Goal: Task Accomplishment & Management: Manage account settings

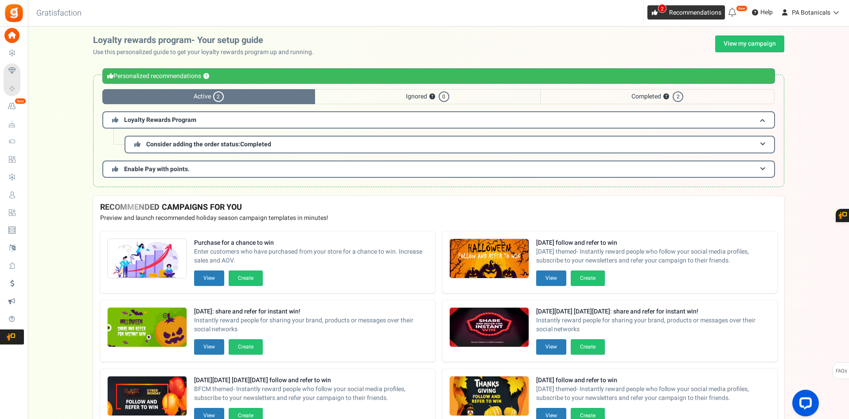
click at [675, 13] on span "Recommendations" at bounding box center [695, 12] width 52 height 9
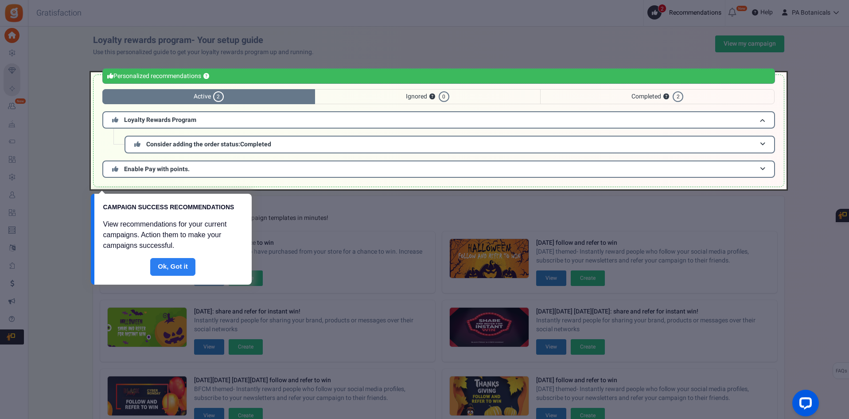
click at [177, 266] on link "Done" at bounding box center [172, 267] width 45 height 18
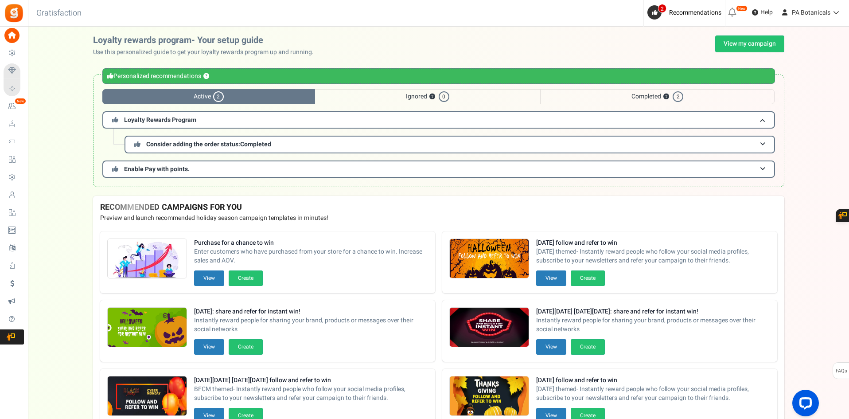
click at [415, 94] on span "Ignored ? 0" at bounding box center [427, 96] width 225 height 15
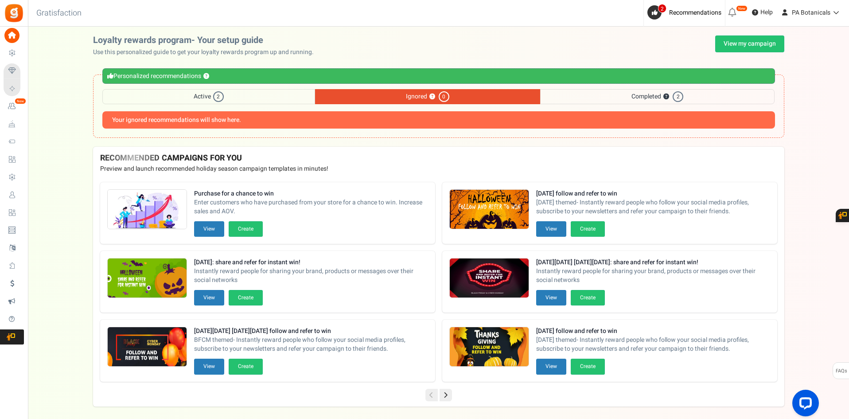
click at [404, 122] on h3 "Your ignored recommendations will show here." at bounding box center [438, 119] width 673 height 17
click at [273, 115] on h3 "Your ignored recommendations will show here." at bounding box center [438, 119] width 673 height 17
click at [627, 95] on span "Completed ? 2" at bounding box center [657, 96] width 234 height 15
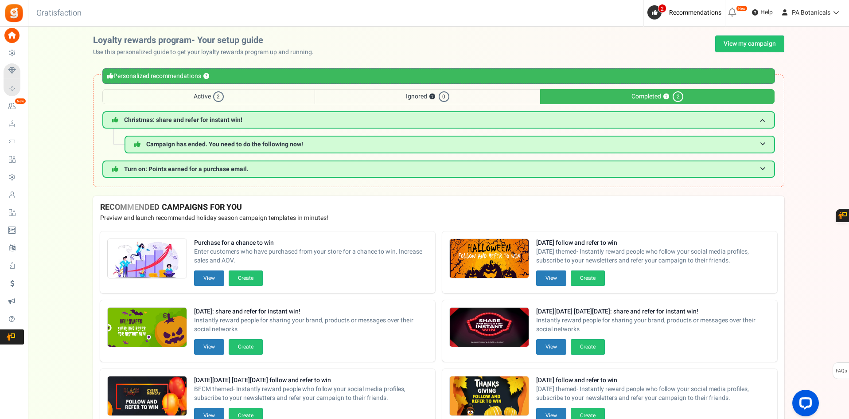
click at [174, 102] on span "Active 2" at bounding box center [208, 96] width 213 height 15
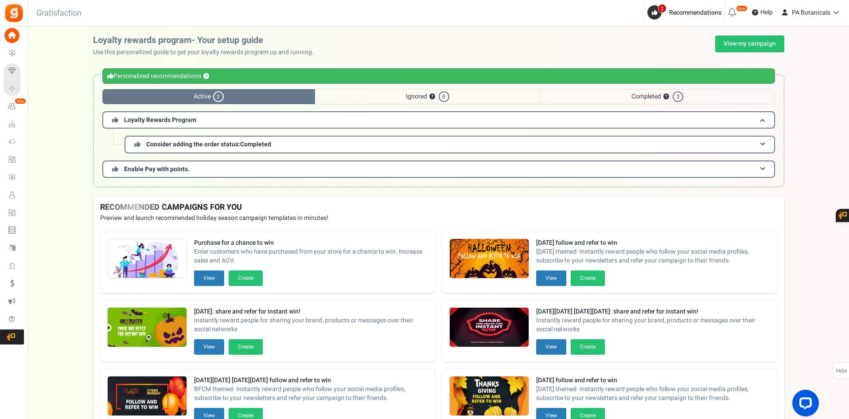
click at [645, 93] on span "Completed ? 2" at bounding box center [657, 96] width 234 height 15
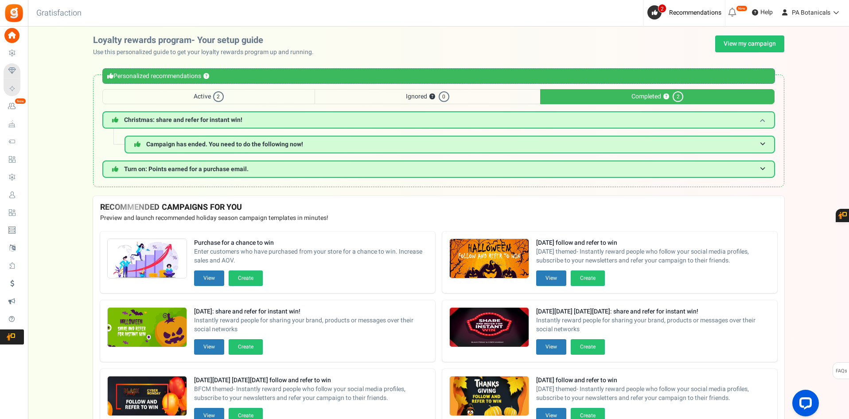
click at [468, 122] on h3 "Christmas: share and refer for instant win!" at bounding box center [438, 119] width 673 height 17
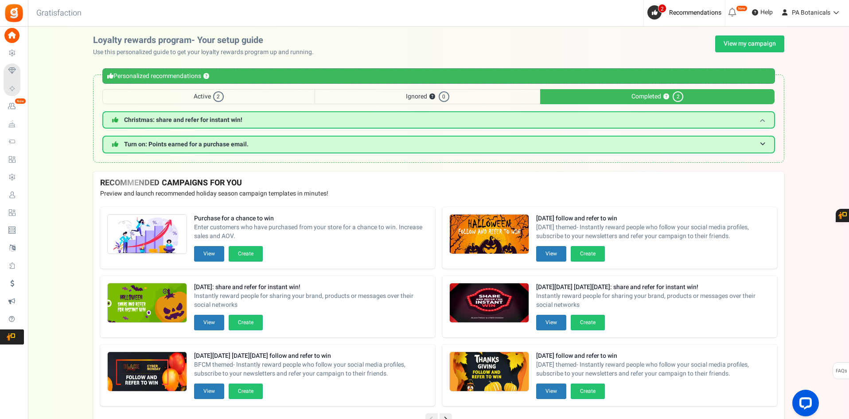
click at [468, 122] on h3 "Christmas: share and refer for instant win!" at bounding box center [438, 119] width 673 height 17
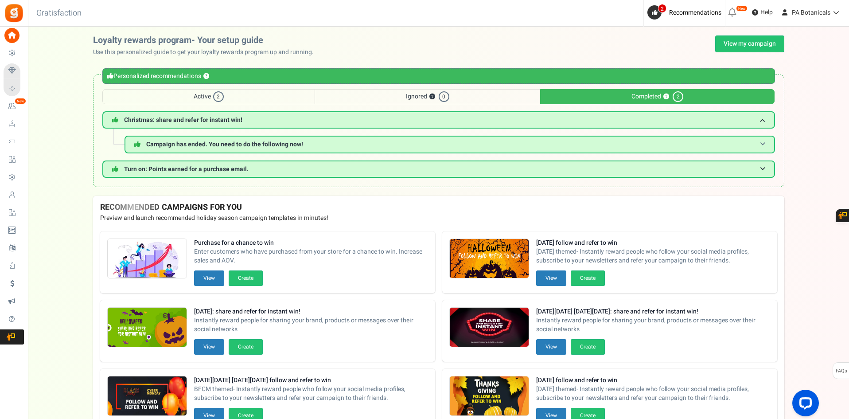
click at [267, 145] on span "Campaign has ended. You need to do the following now!" at bounding box center [224, 144] width 157 height 9
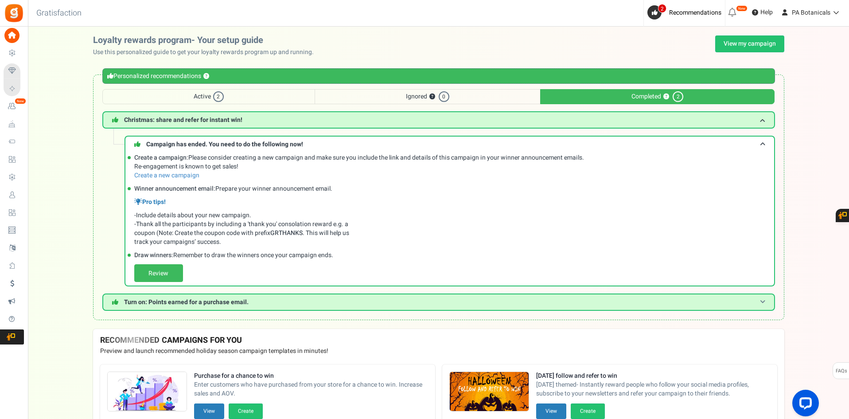
click at [269, 294] on h3 "Turn on: Points earned for a purchase email." at bounding box center [438, 301] width 673 height 17
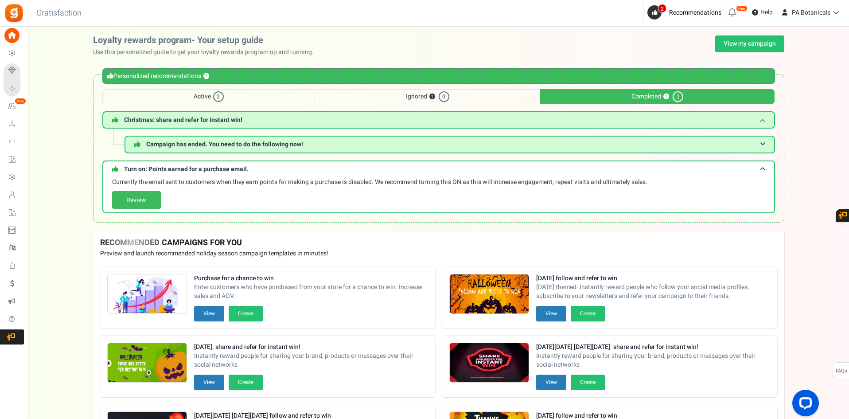
click at [270, 122] on h3 "Christmas: share and refer for instant win!" at bounding box center [438, 119] width 673 height 17
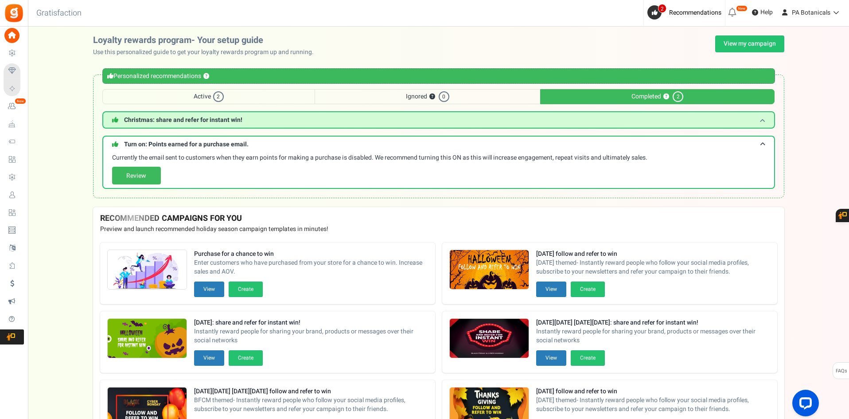
click at [270, 122] on h3 "Christmas: share and refer for instant win!" at bounding box center [438, 119] width 673 height 17
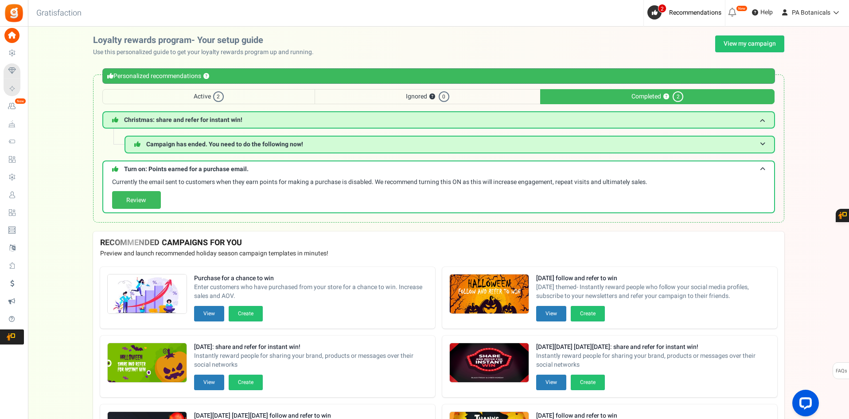
click at [277, 86] on div "Personalized recommendations ? Active 2 Ignored ? 0 Completed ? 2 Loyalty Rewar…" at bounding box center [438, 148] width 691 height 148
click at [265, 98] on span "Active 2" at bounding box center [208, 96] width 213 height 15
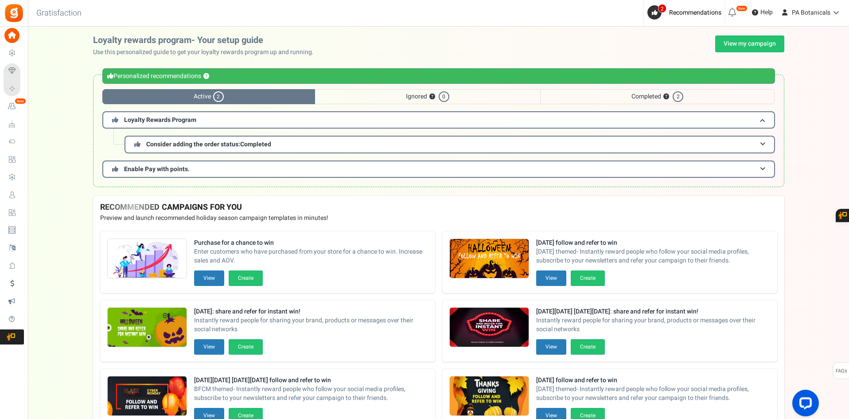
click at [265, 71] on div "Personalized recommendations ?" at bounding box center [438, 76] width 673 height 16
click at [676, 15] on span "Recommendations" at bounding box center [695, 12] width 52 height 9
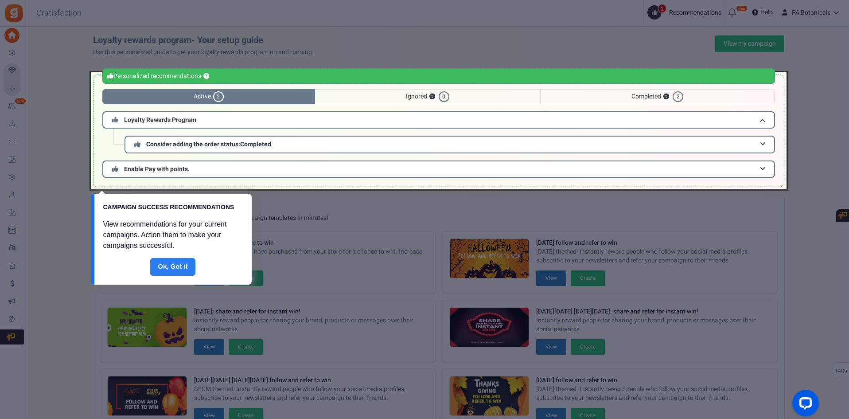
click at [178, 260] on link "Done" at bounding box center [172, 267] width 45 height 18
